Goal: Task Accomplishment & Management: Manage account settings

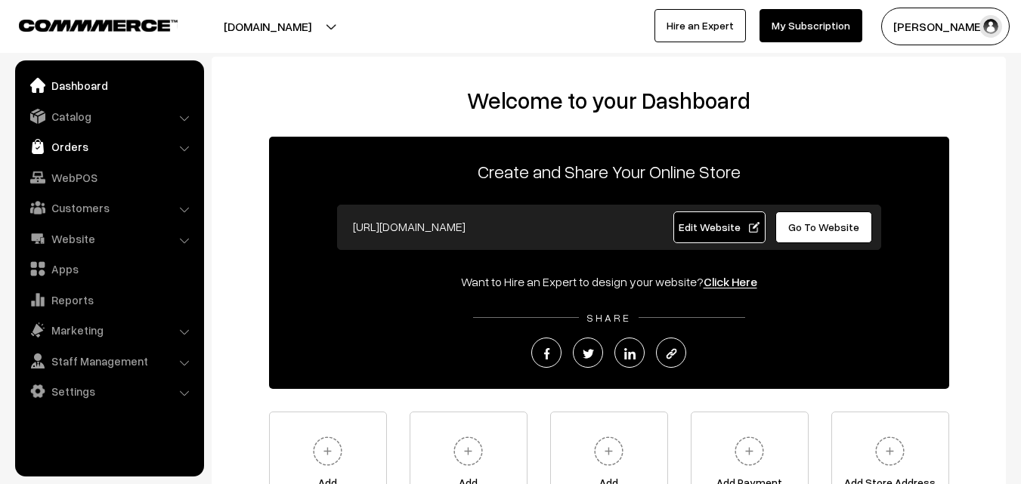
click at [70, 150] on link "Orders" at bounding box center [109, 146] width 180 height 27
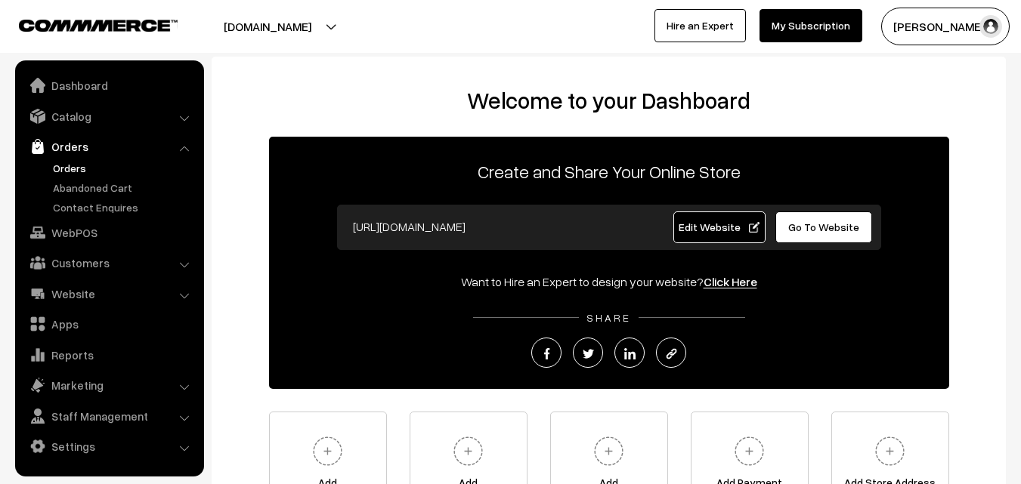
click at [66, 169] on link "Orders" at bounding box center [124, 168] width 150 height 16
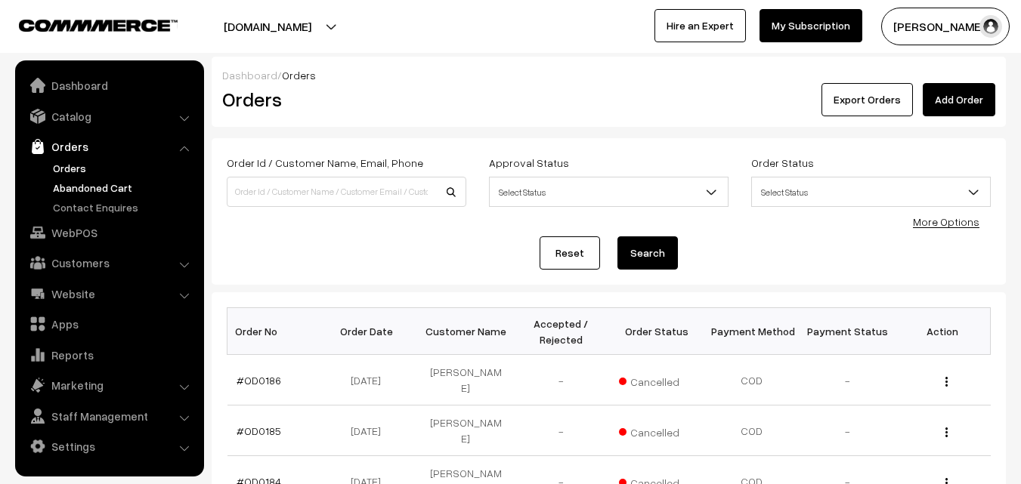
click at [119, 187] on link "Abandoned Cart" at bounding box center [124, 188] width 150 height 16
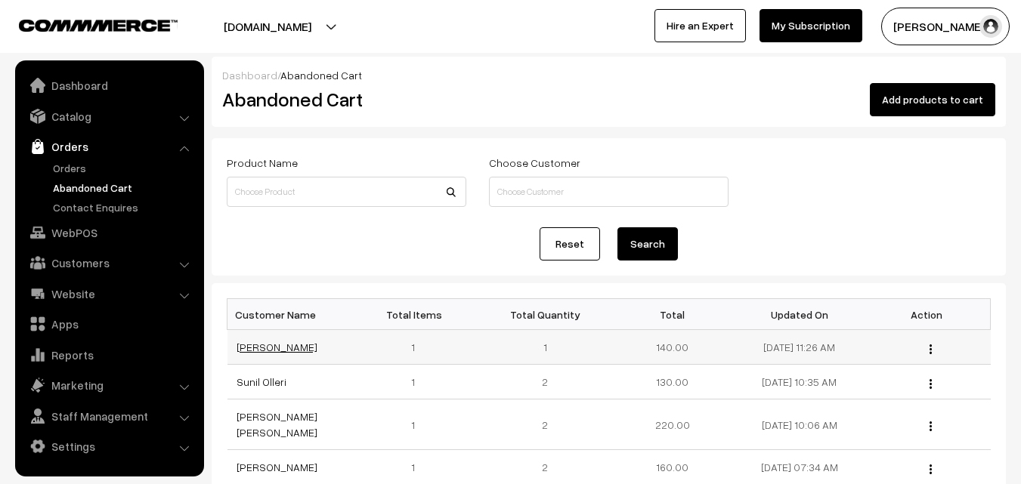
click at [272, 345] on link "[PERSON_NAME]" at bounding box center [277, 347] width 81 height 13
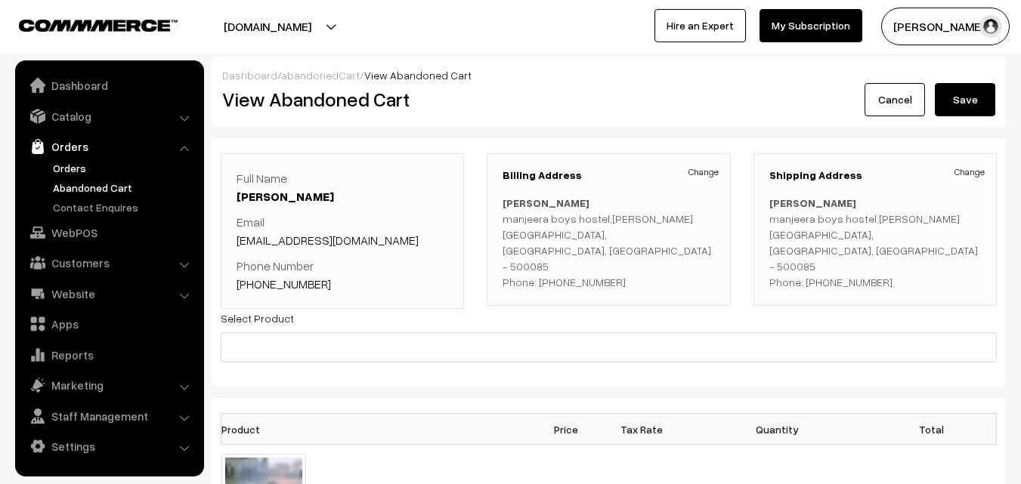
click at [77, 168] on link "Orders" at bounding box center [124, 168] width 150 height 16
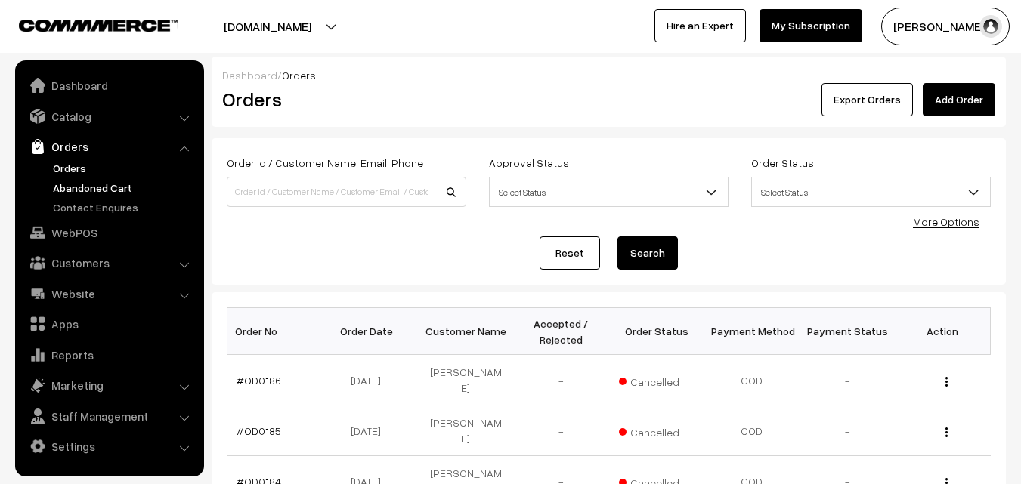
click at [76, 186] on link "Abandoned Cart" at bounding box center [124, 188] width 150 height 16
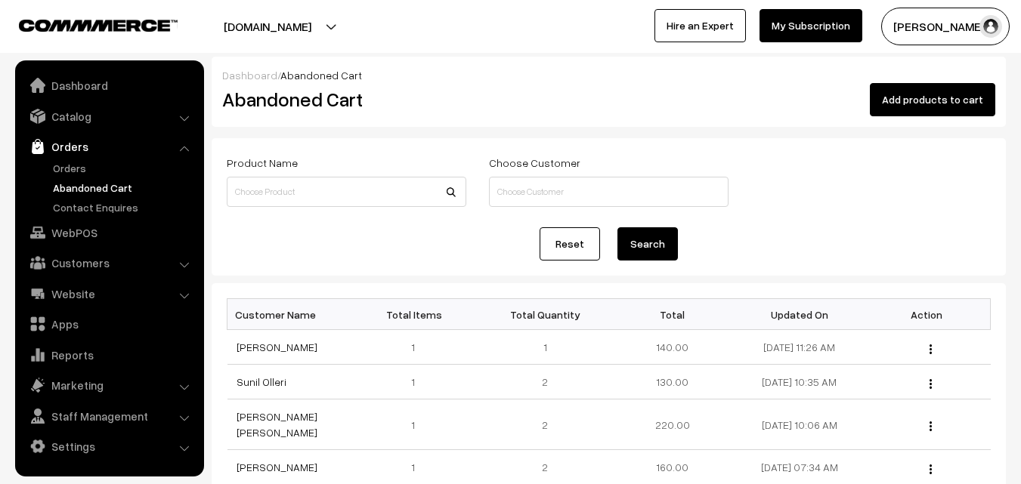
click at [938, 36] on button "[PERSON_NAME]" at bounding box center [945, 27] width 128 height 38
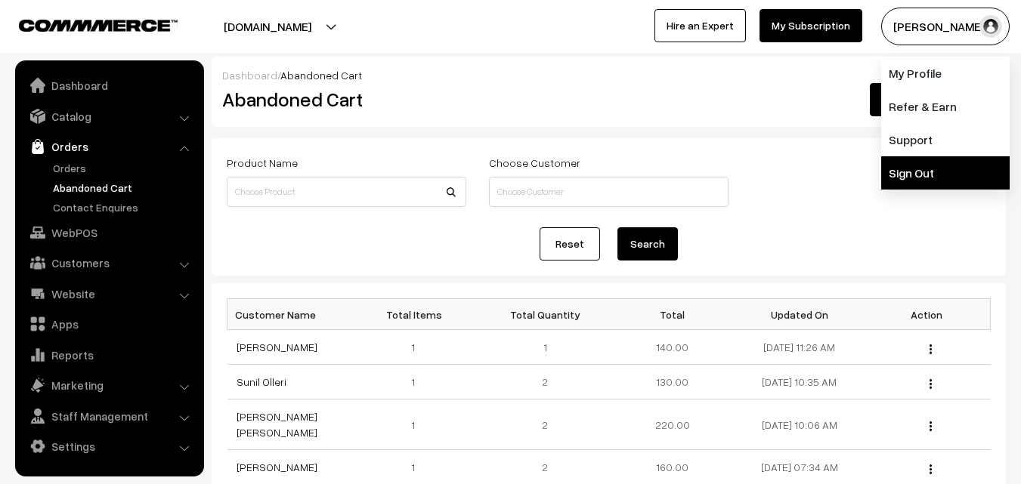
click at [913, 160] on link "Sign Out" at bounding box center [945, 172] width 128 height 33
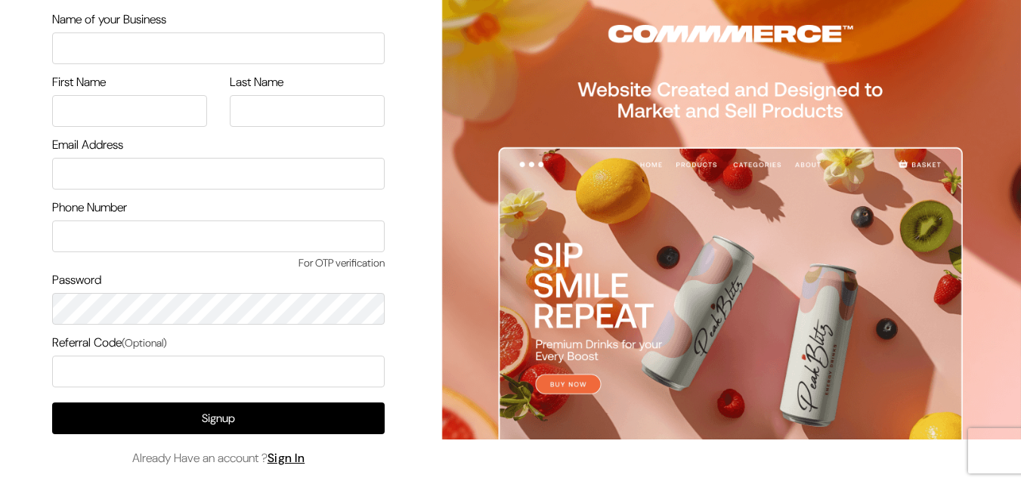
scroll to position [87, 0]
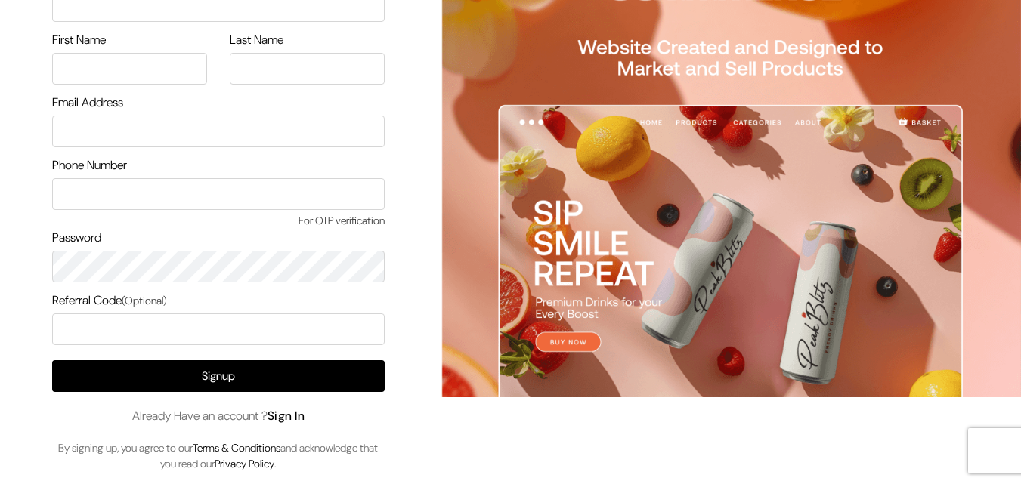
click at [293, 412] on link "Sign In" at bounding box center [286, 416] width 38 height 16
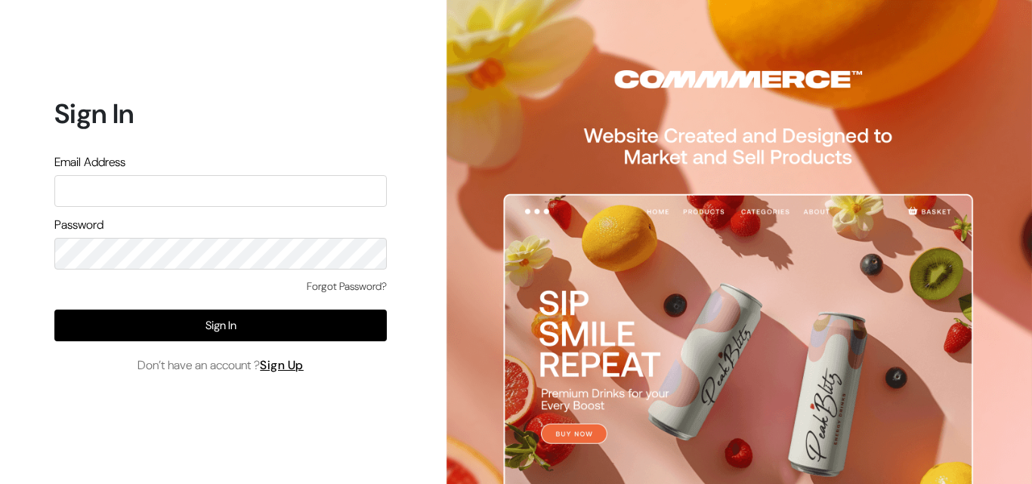
click at [168, 188] on input "text" at bounding box center [220, 191] width 332 height 32
type input "uppadasarees999@gmail.com"
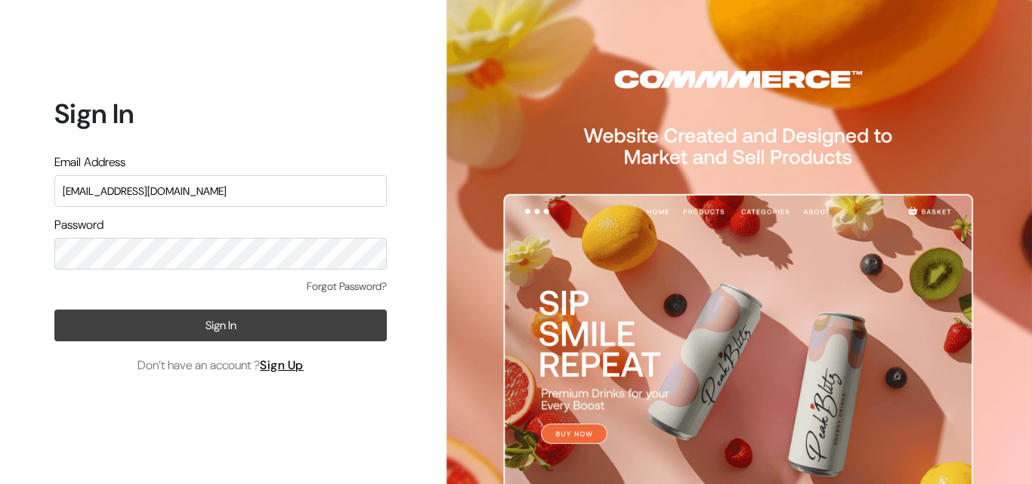
click at [220, 338] on button "Sign In" at bounding box center [220, 326] width 332 height 32
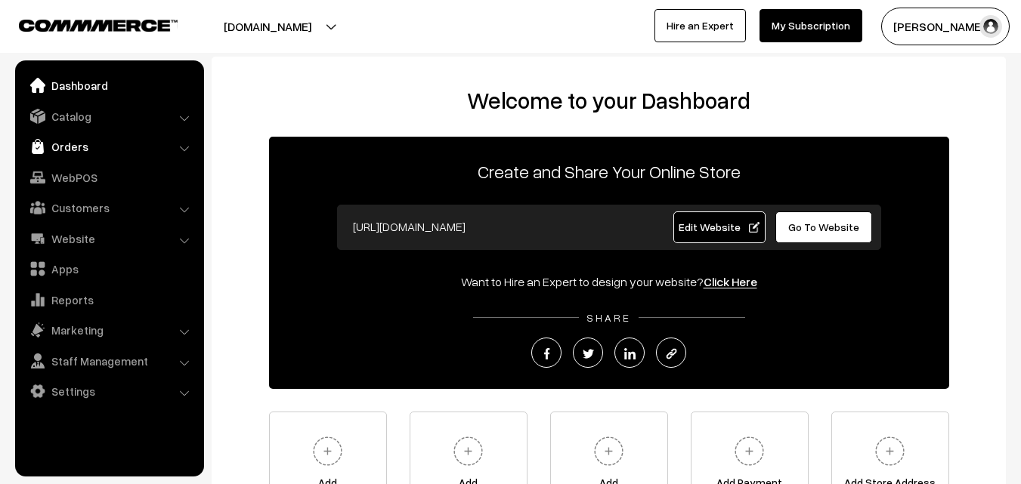
click at [80, 153] on link "Orders" at bounding box center [109, 146] width 180 height 27
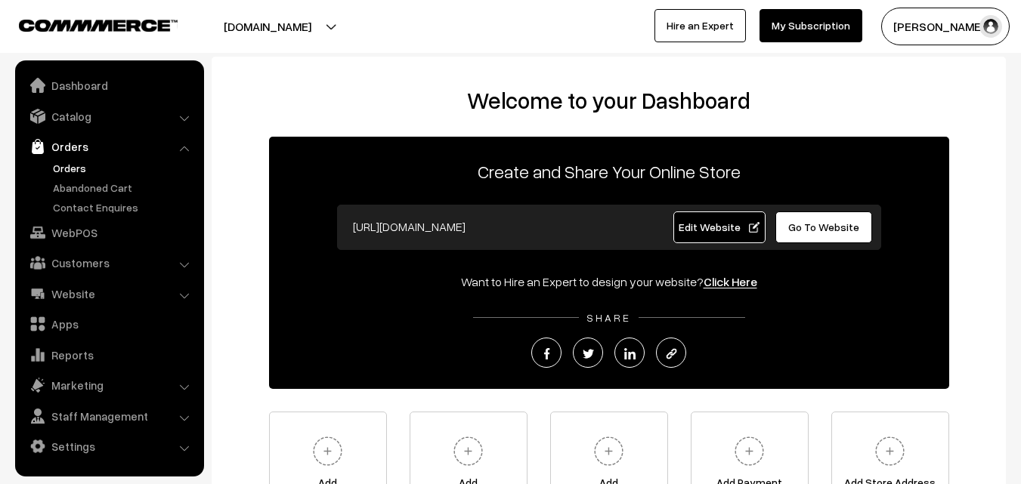
click at [80, 170] on link "Orders" at bounding box center [124, 168] width 150 height 16
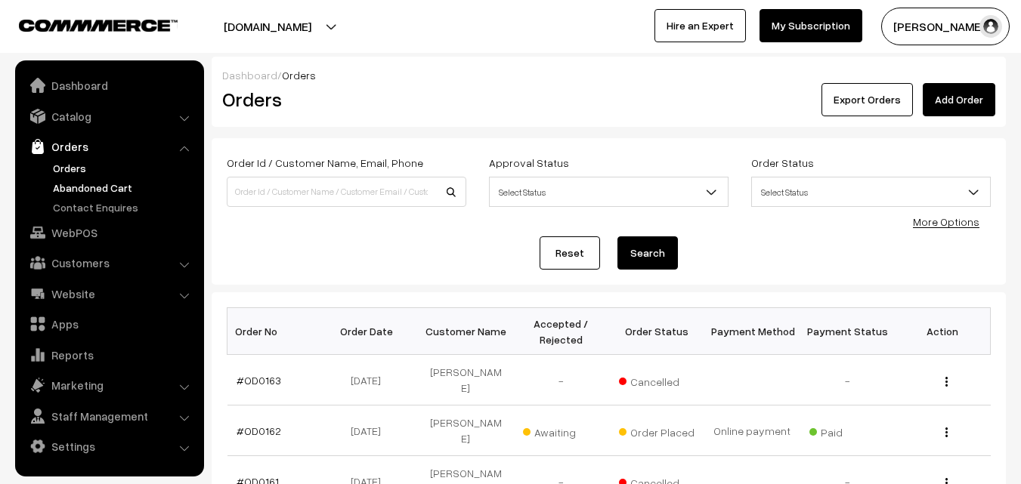
click at [79, 191] on link "Abandoned Cart" at bounding box center [124, 188] width 150 height 16
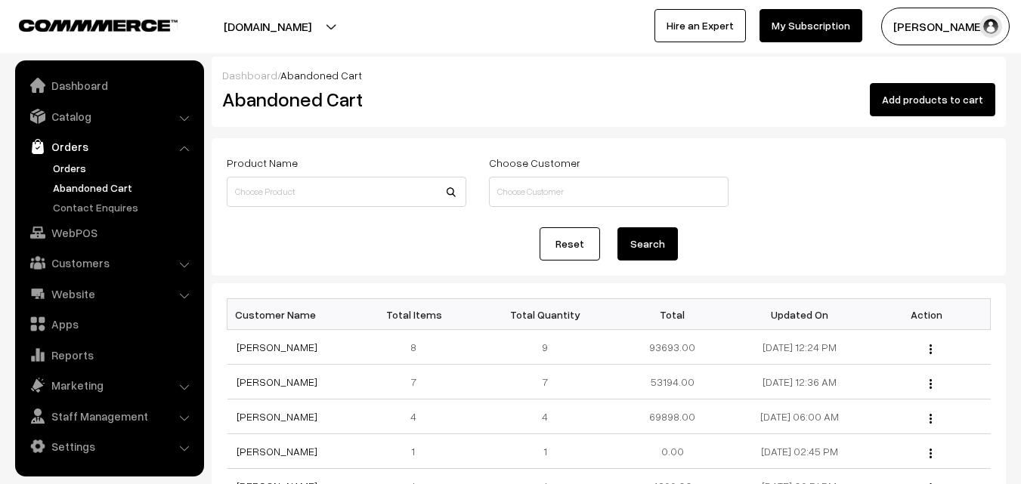
click at [71, 170] on link "Orders" at bounding box center [124, 168] width 150 height 16
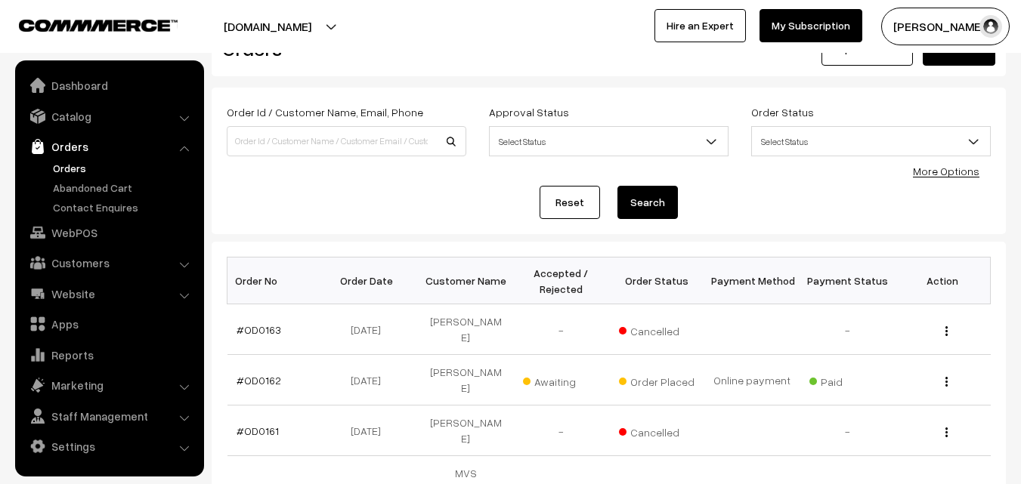
scroll to position [76, 0]
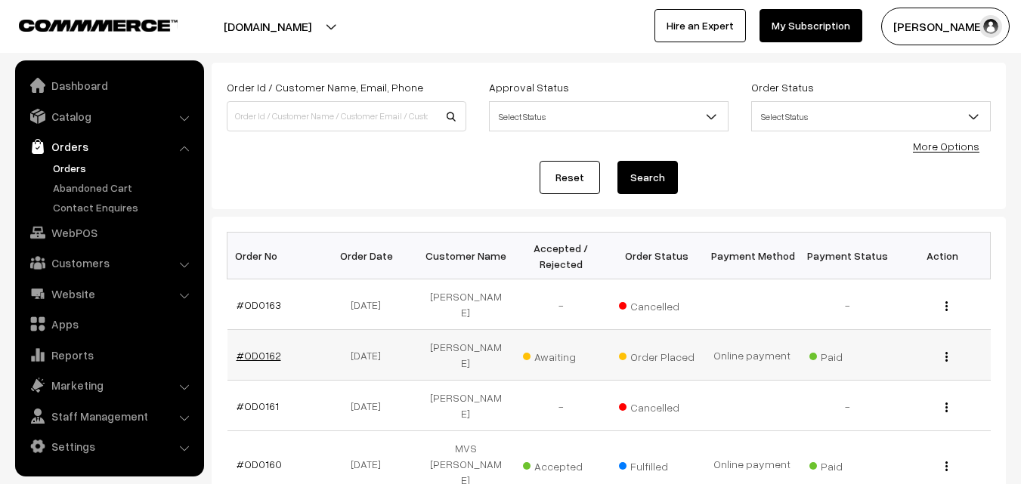
click at [257, 349] on link "#OD0162" at bounding box center [259, 355] width 45 height 13
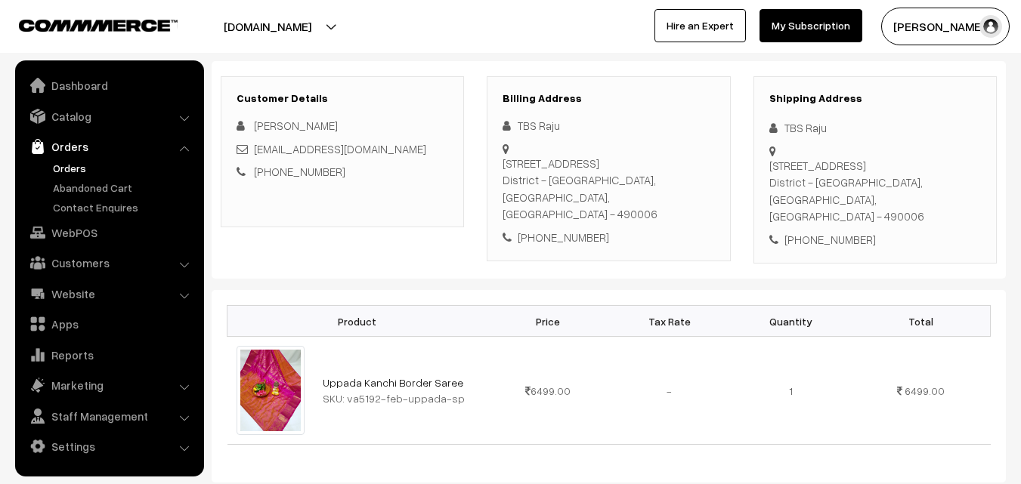
scroll to position [227, 0]
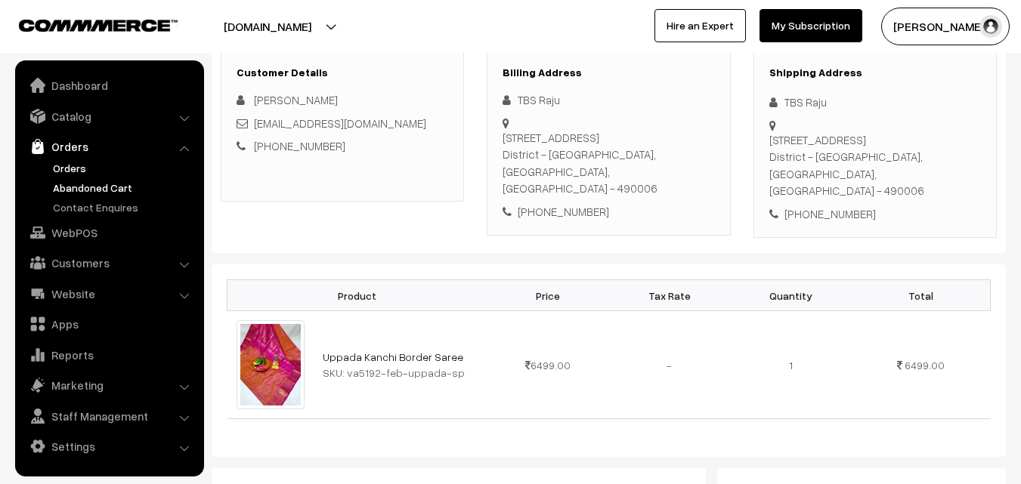
click at [69, 184] on link "Abandoned Cart" at bounding box center [124, 188] width 150 height 16
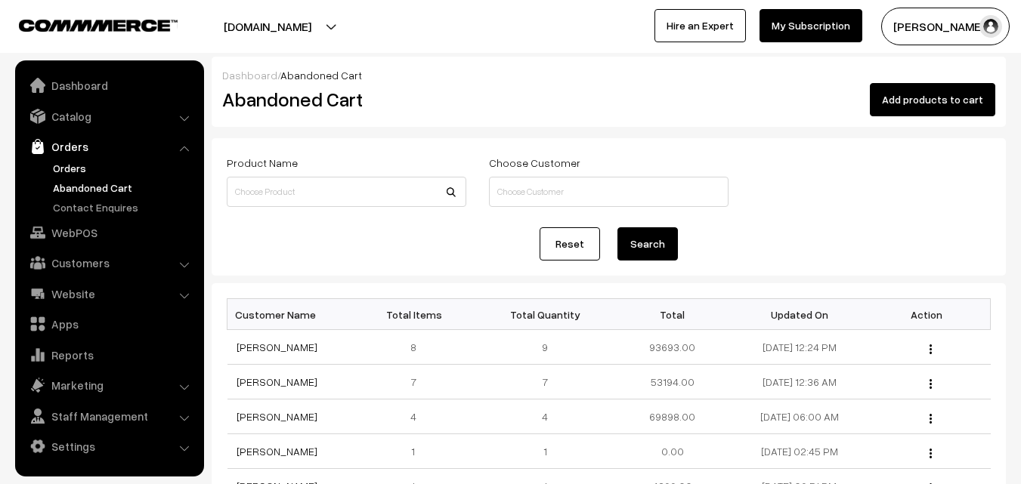
click at [64, 165] on link "Orders" at bounding box center [124, 168] width 150 height 16
